Goal: Information Seeking & Learning: Learn about a topic

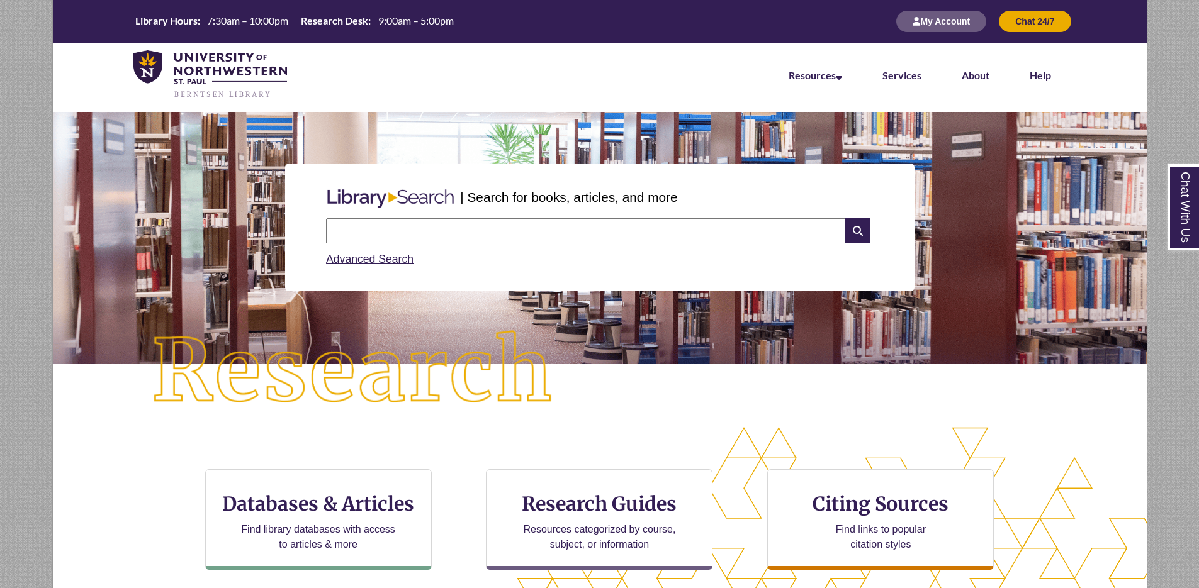
click at [467, 224] on input "text" at bounding box center [585, 230] width 519 height 25
paste input "**********"
type input "**********"
click at [856, 227] on icon at bounding box center [857, 230] width 24 height 25
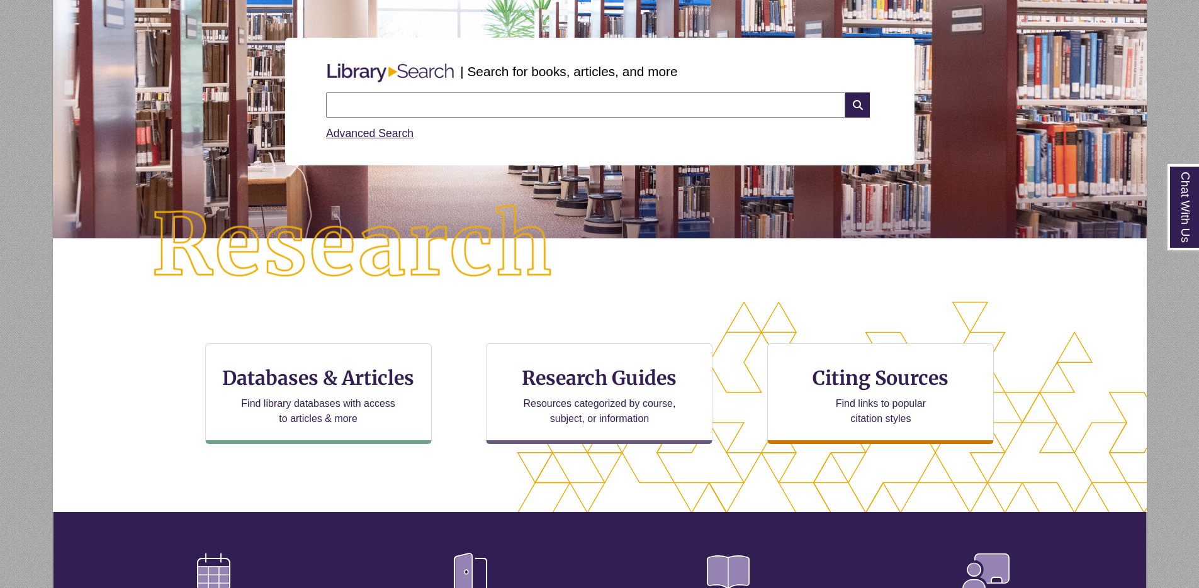
scroll to position [83, 0]
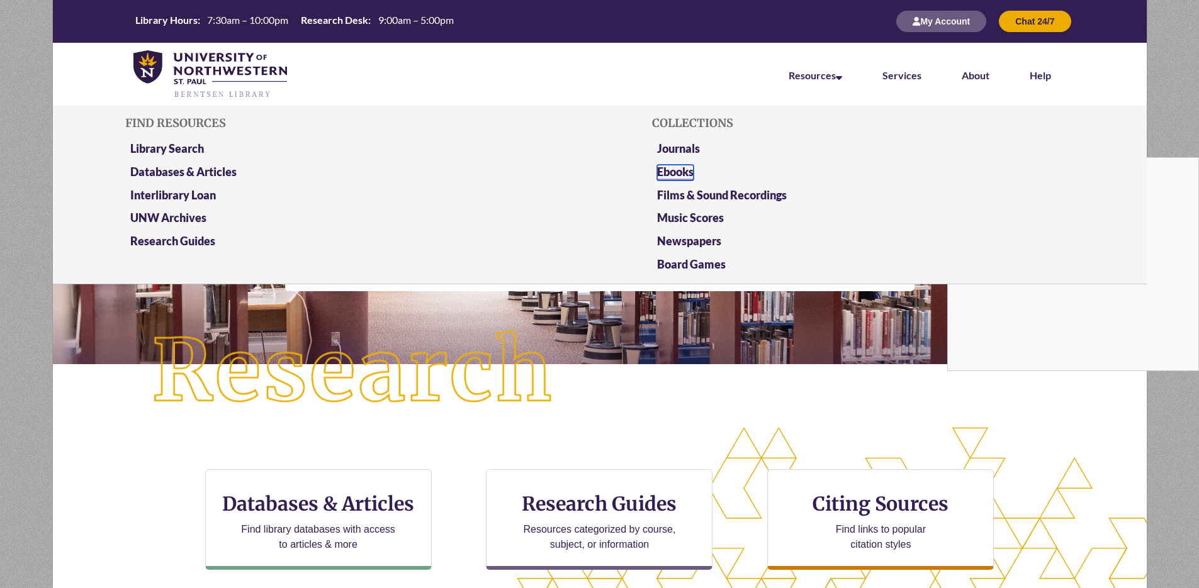
click at [678, 168] on link "Ebooks" at bounding box center [675, 173] width 36 height 16
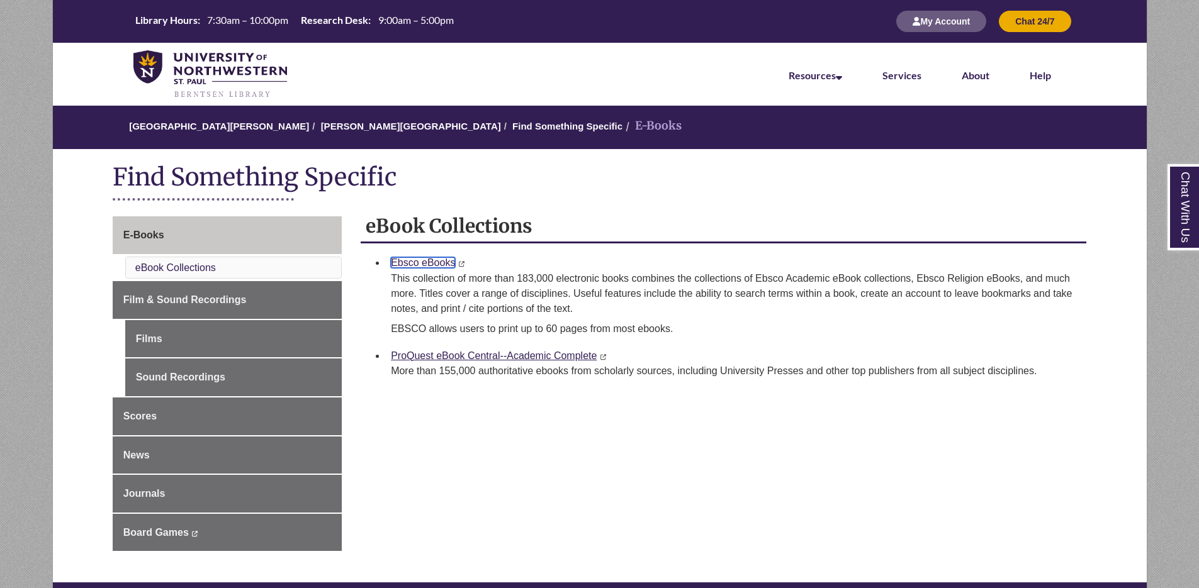
click at [414, 263] on link "Ebsco eBooks" at bounding box center [423, 262] width 64 height 11
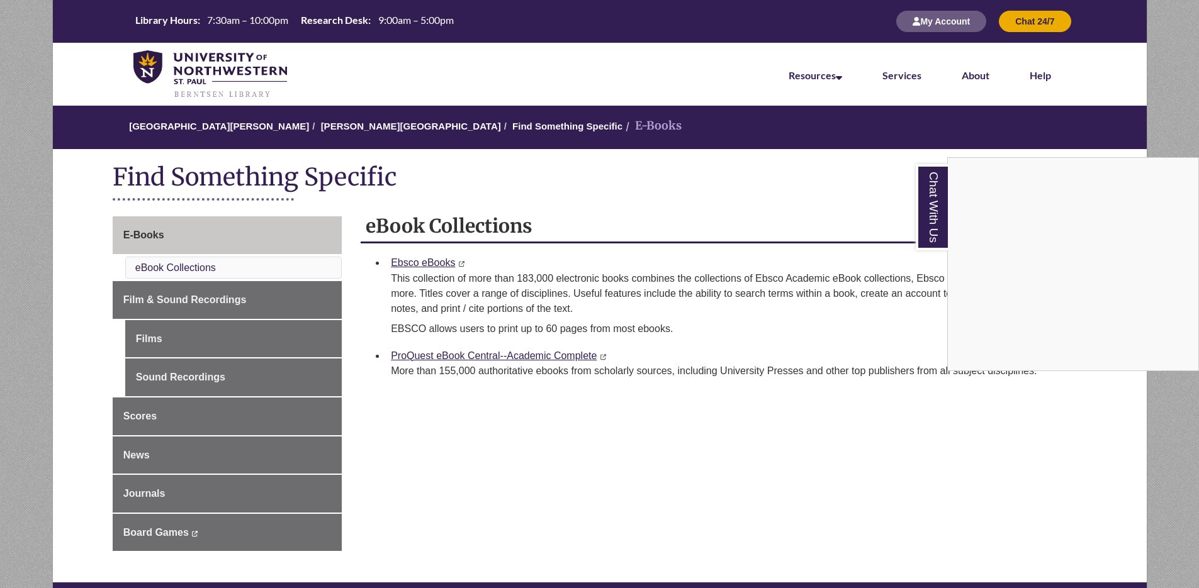
click at [184, 266] on div "Chat With Us" at bounding box center [599, 294] width 1199 height 588
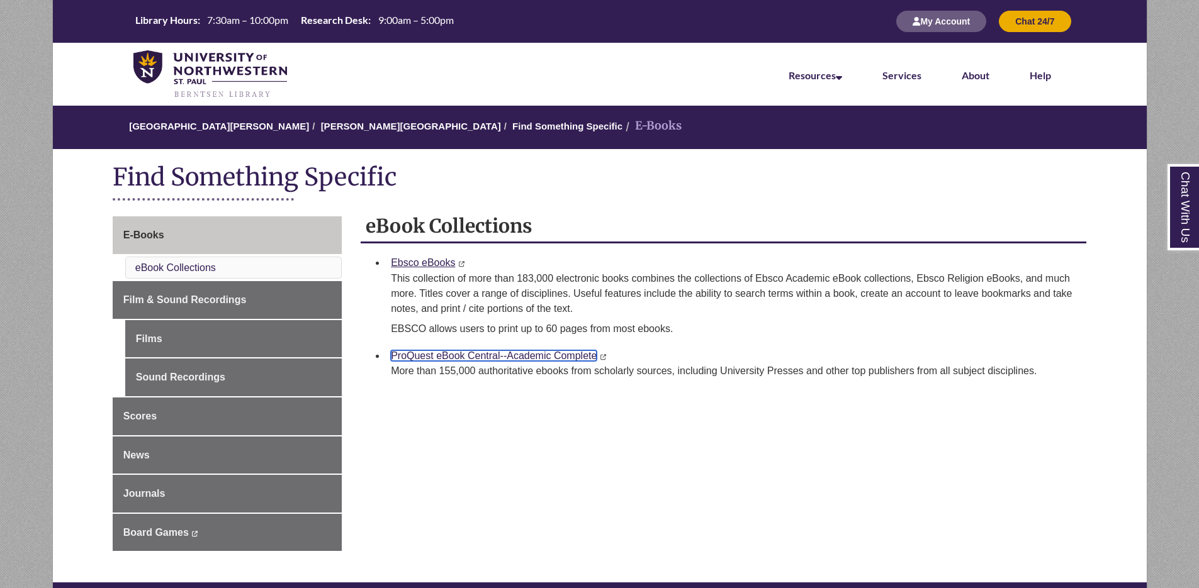
click at [492, 354] on link "ProQuest eBook Central--Academic Complete" at bounding box center [494, 356] width 206 height 11
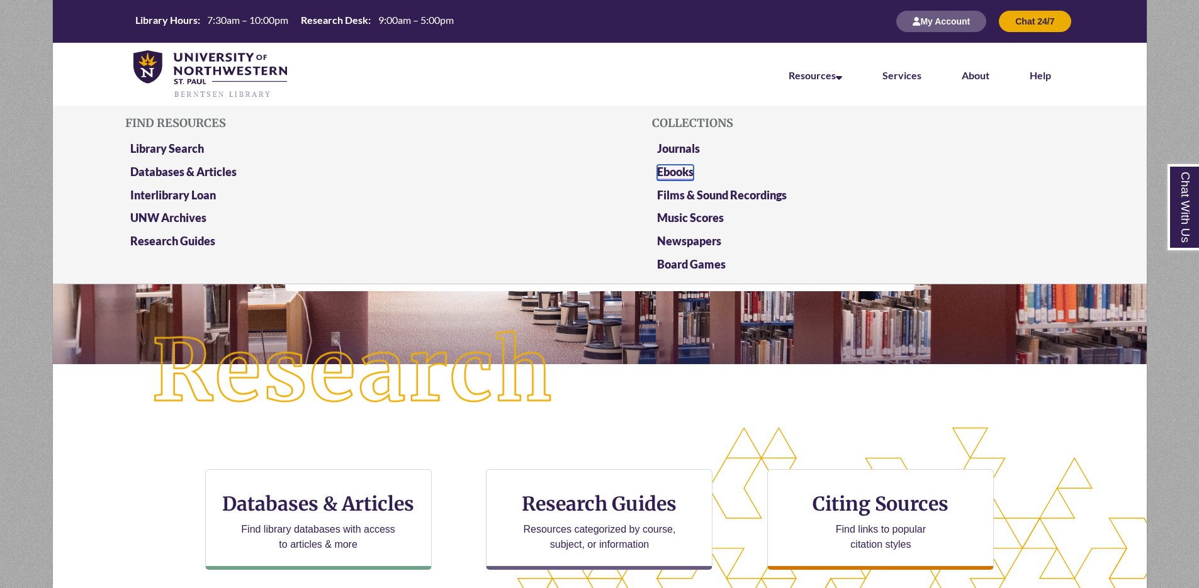
click at [683, 172] on link "Ebooks" at bounding box center [675, 173] width 36 height 16
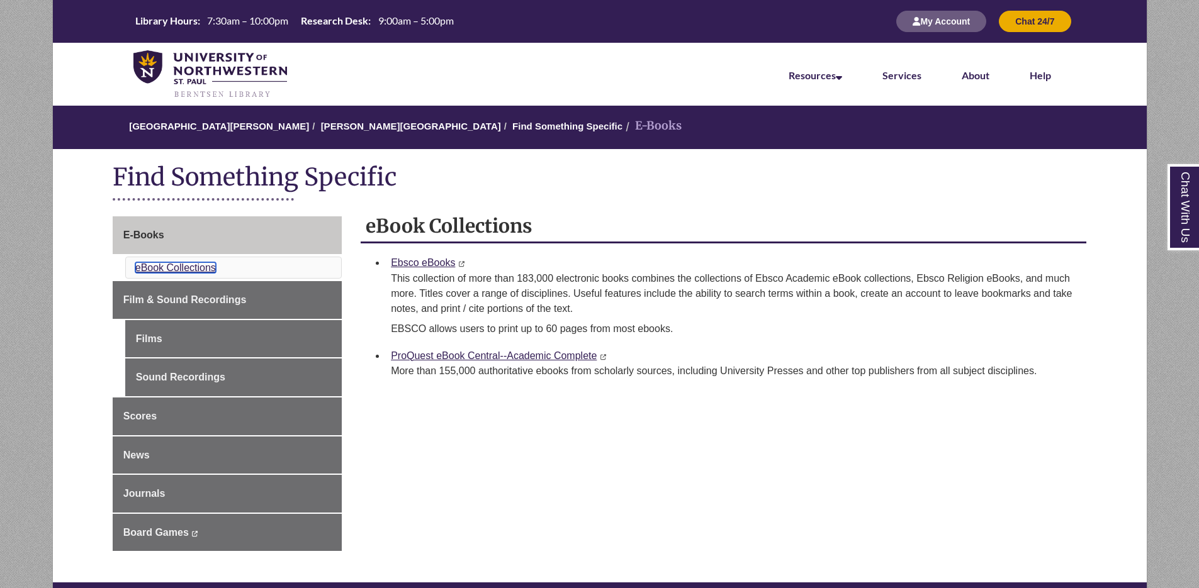
click at [186, 268] on link "eBook Collections" at bounding box center [175, 267] width 81 height 11
click at [424, 261] on link "Ebsco eBooks" at bounding box center [423, 262] width 64 height 11
